Goal: Transaction & Acquisition: Register for event/course

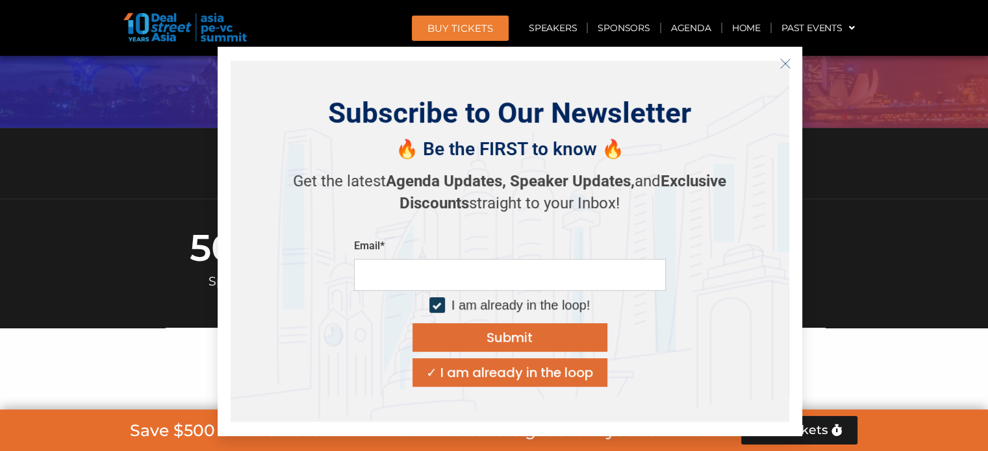
scroll to position [311, 0]
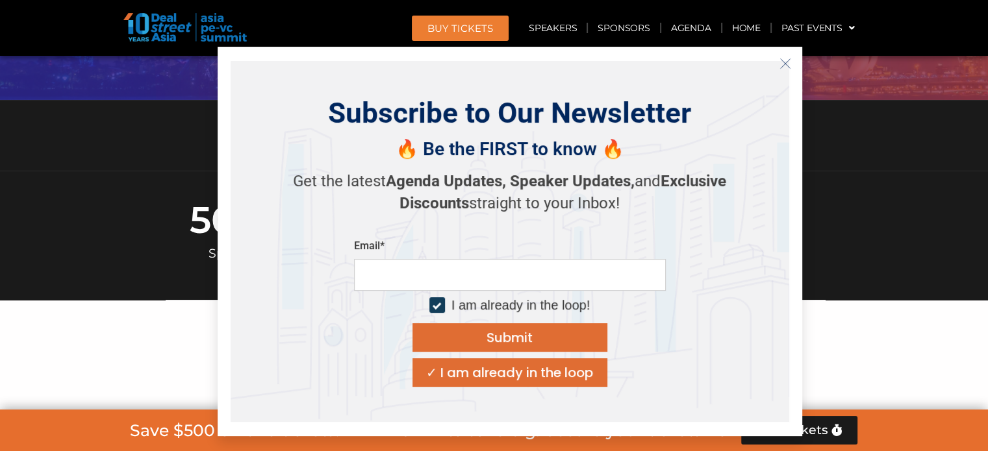
click at [526, 377] on div "✓ I am already in the loop" at bounding box center [509, 372] width 167 height 13
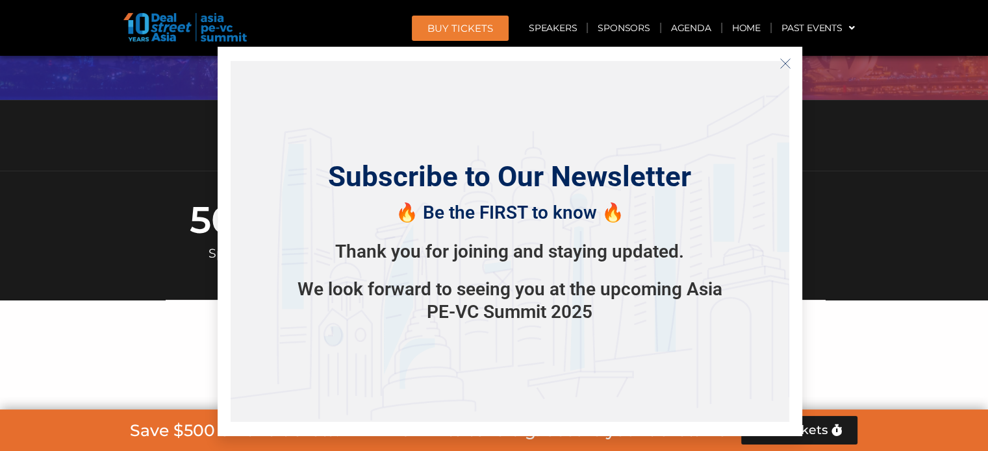
click at [782, 67] on icon "Close" at bounding box center [785, 64] width 12 height 12
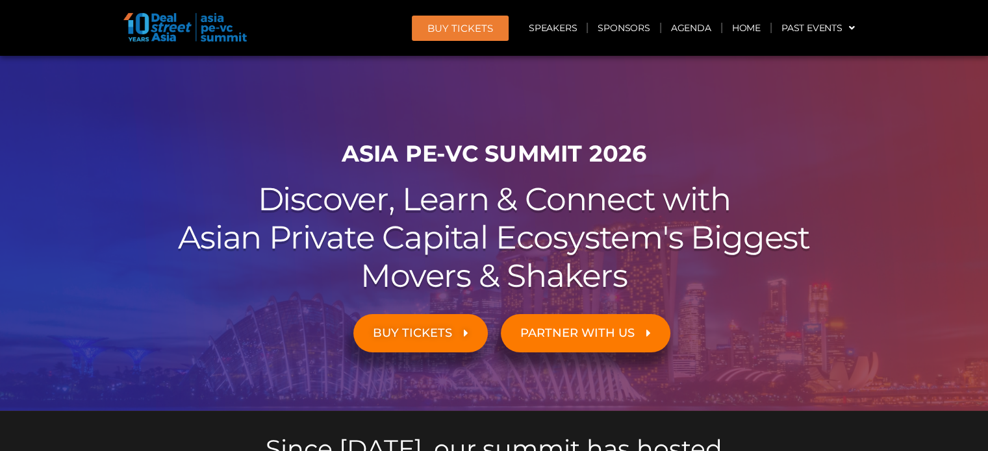
scroll to position [29, 0]
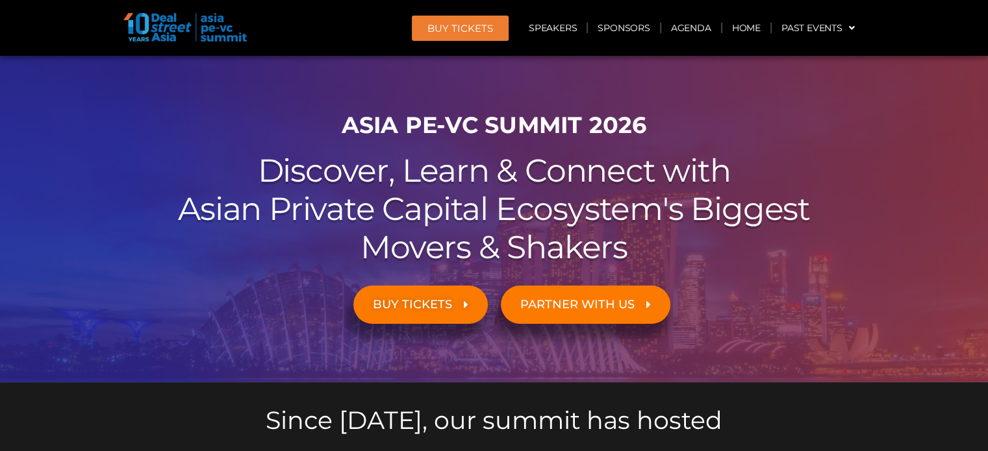
click at [423, 299] on span "BUY TICKETS" at bounding box center [412, 305] width 79 height 12
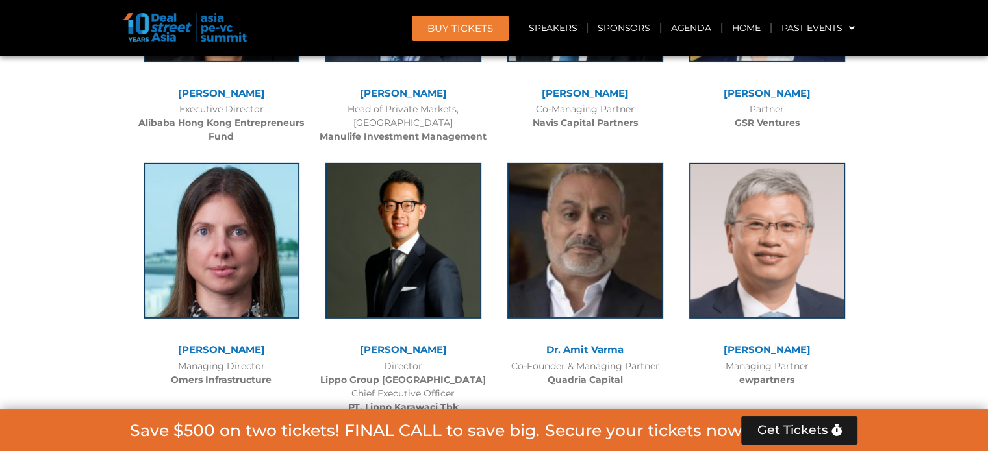
scroll to position [4102, 0]
click at [461, 20] on link "BUY Tickets" at bounding box center [460, 28] width 97 height 25
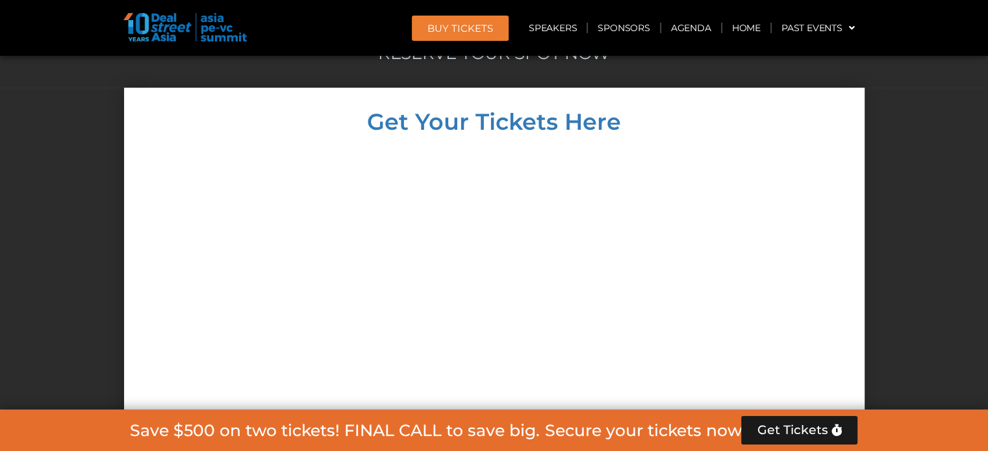
scroll to position [5830, 0]
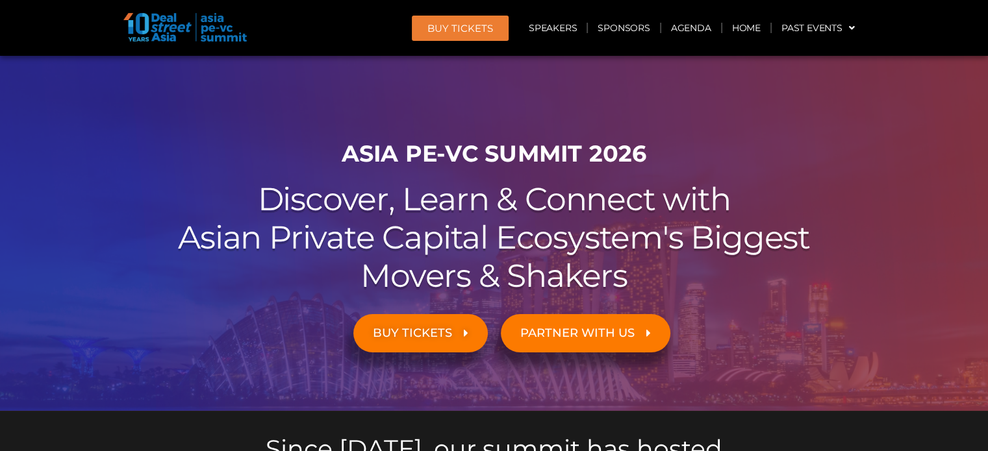
click at [409, 330] on span "BUY TICKETS" at bounding box center [412, 333] width 79 height 12
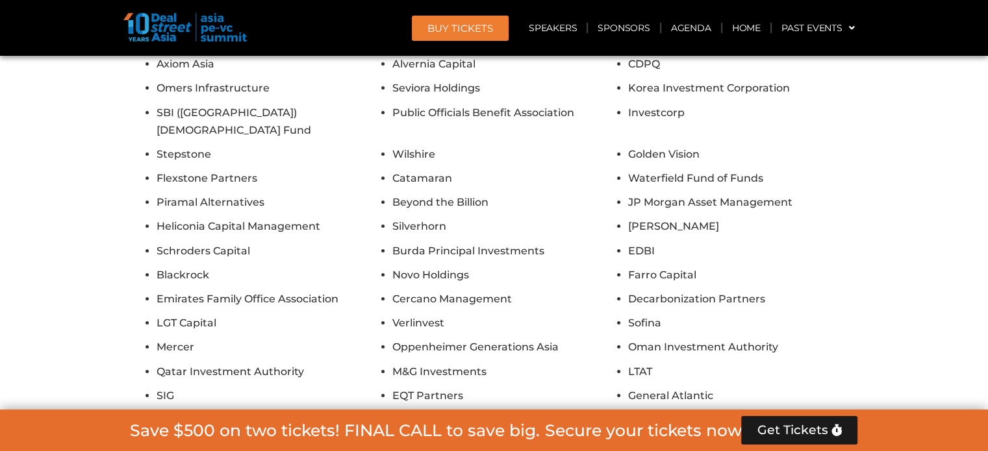
scroll to position [4957, 0]
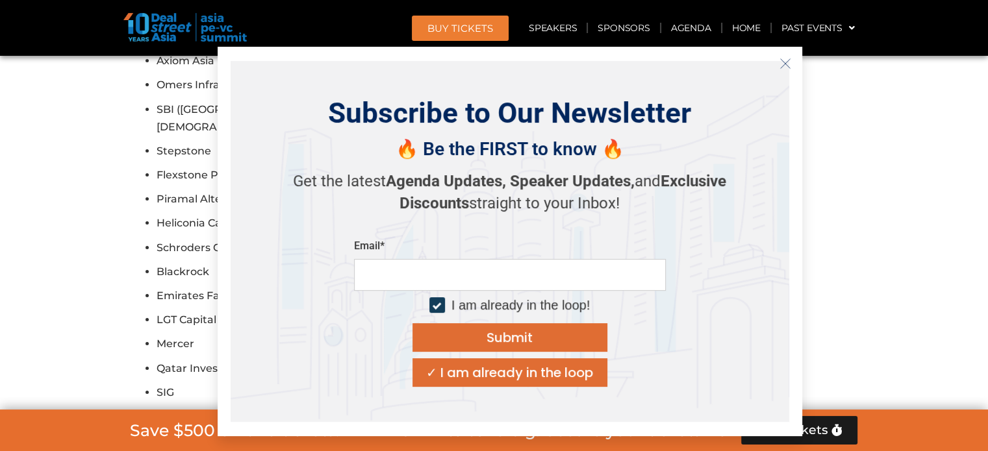
click at [788, 60] on icon "Close" at bounding box center [785, 64] width 12 height 12
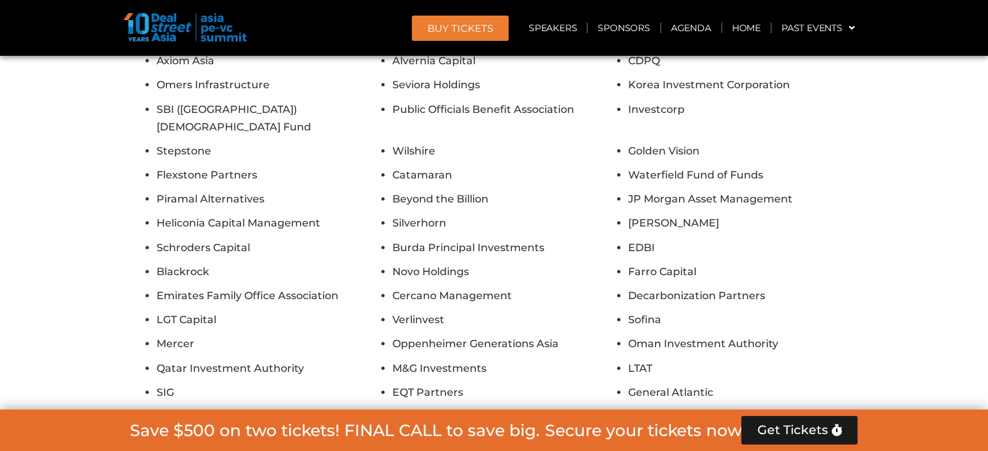
click at [449, 23] on span "BUY Tickets" at bounding box center [460, 28] width 66 height 10
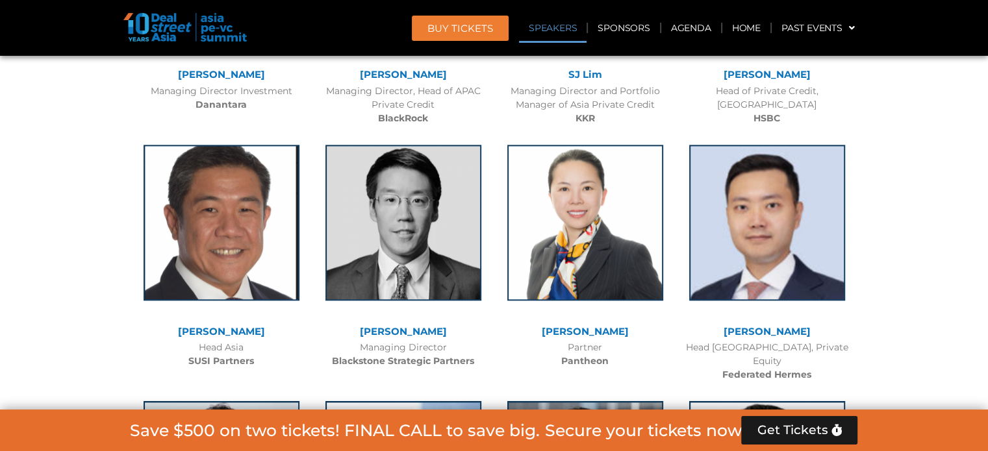
scroll to position [1570, 0]
